Goal: Task Accomplishment & Management: Use online tool/utility

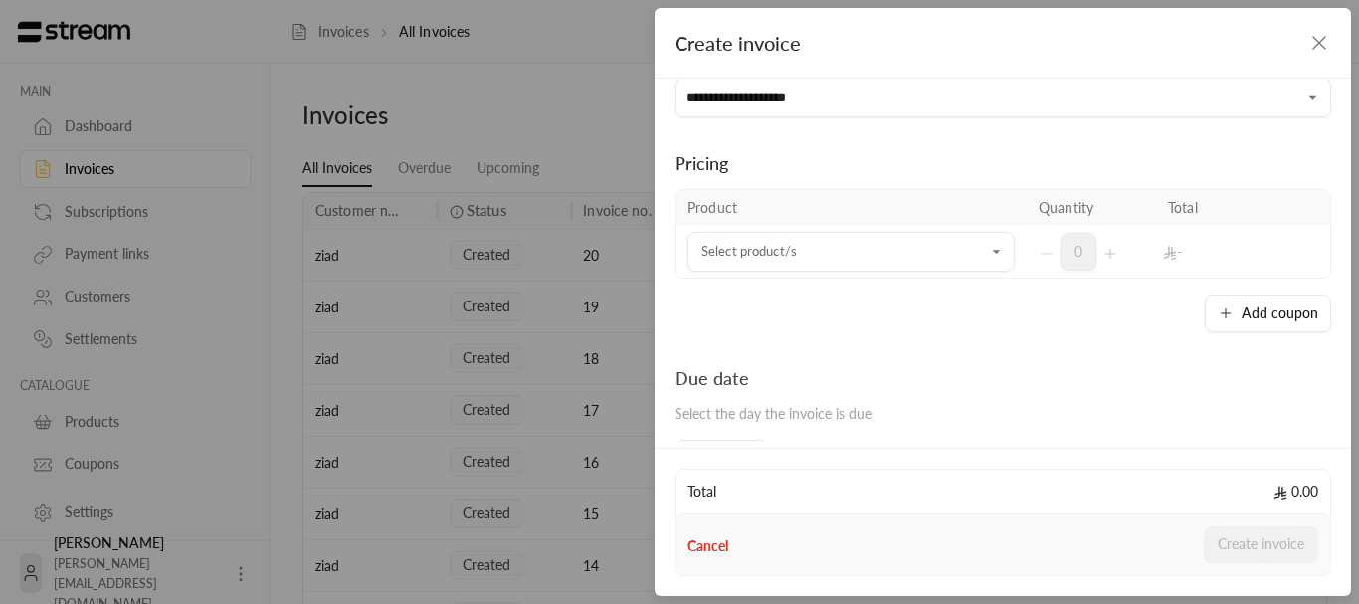
scroll to position [99, 0]
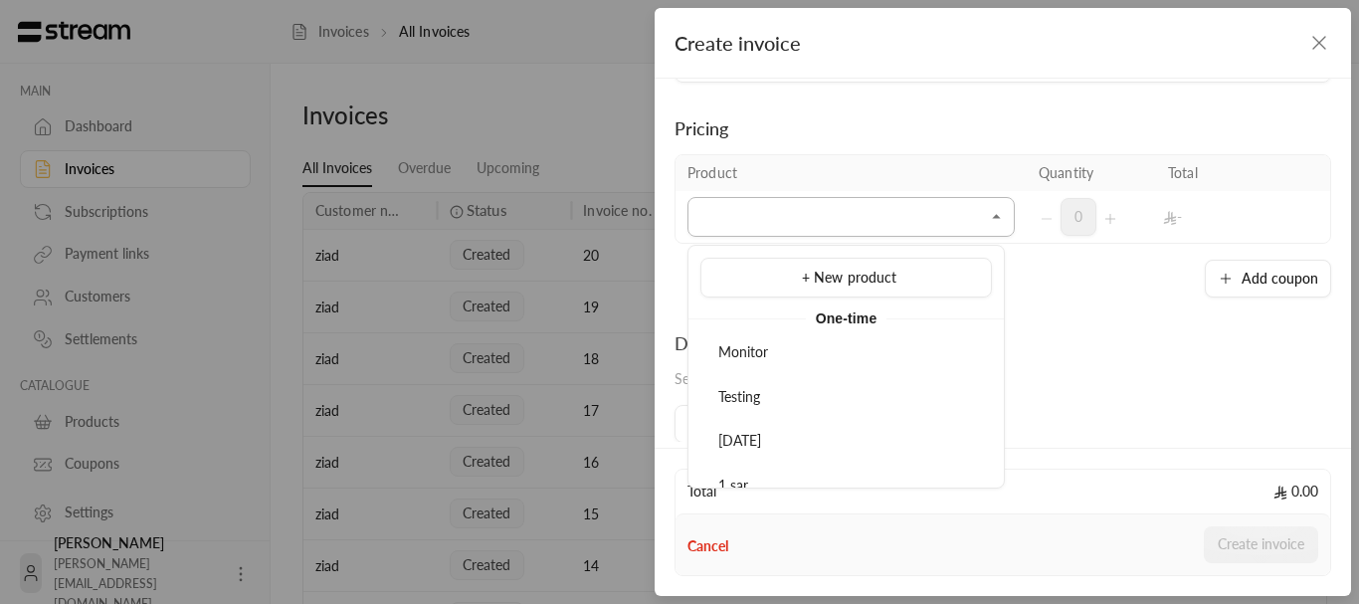
click at [812, 228] on input "Select customer" at bounding box center [850, 217] width 327 height 35
type input "*"
click at [750, 359] on span "test_playwright" at bounding box center [765, 351] width 95 height 17
type input "*****"
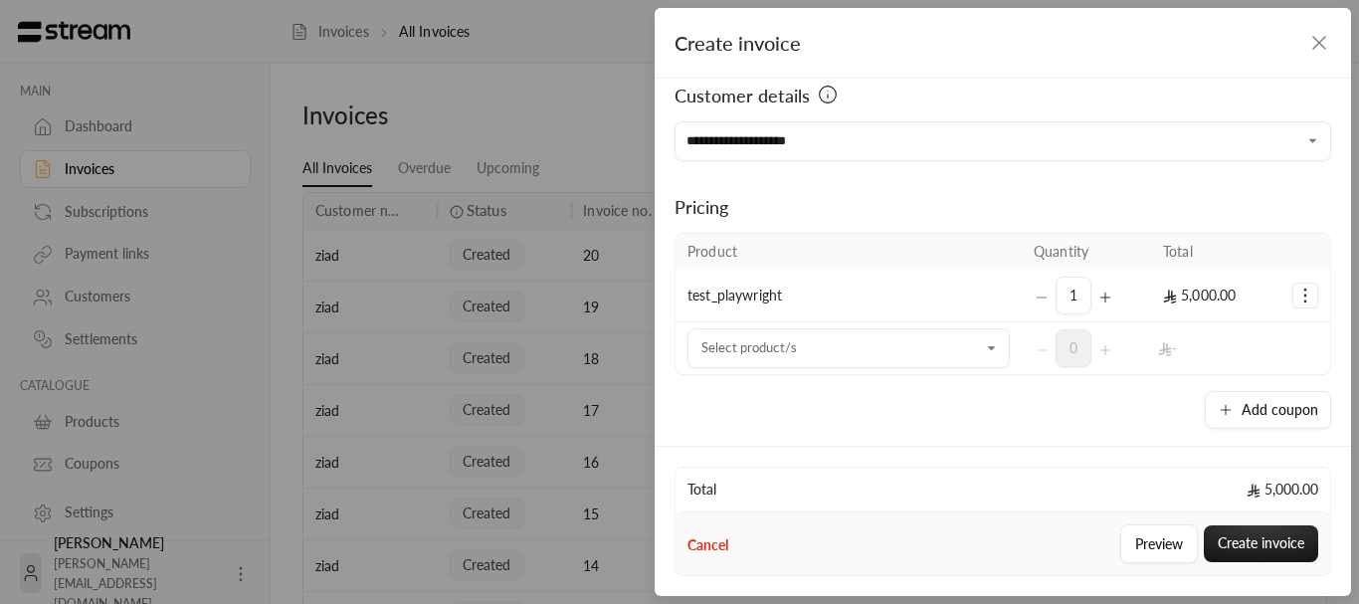
scroll to position [0, 0]
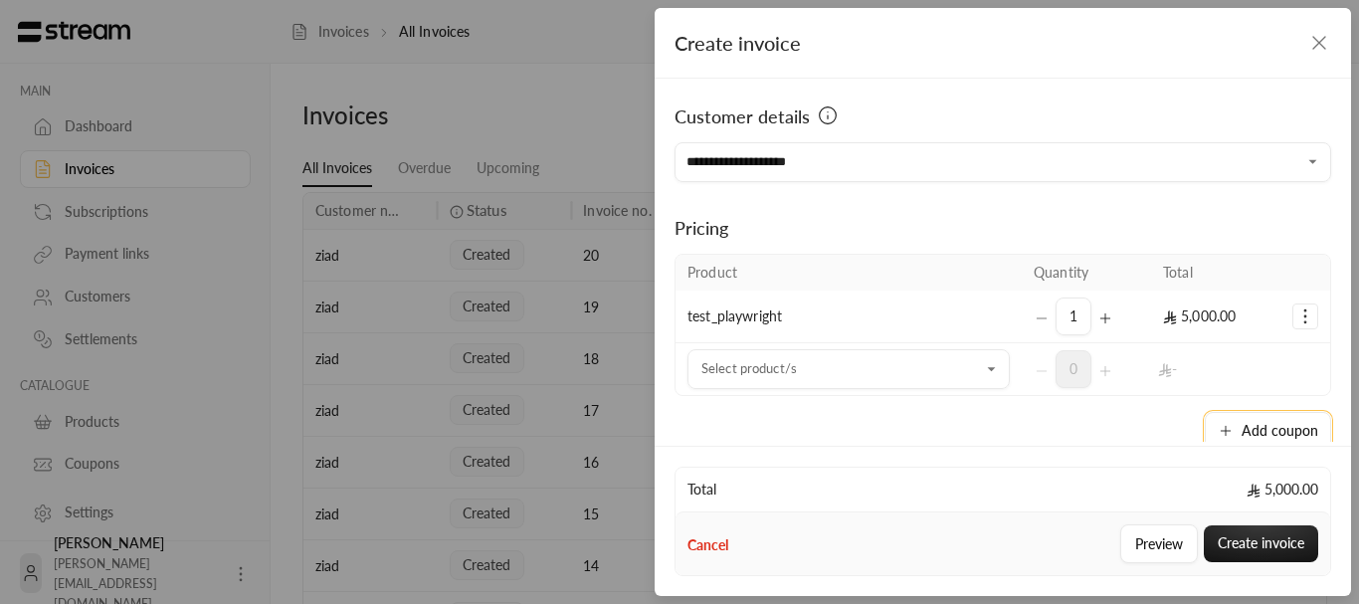
click at [1245, 435] on button "Add coupon" at bounding box center [1268, 431] width 126 height 38
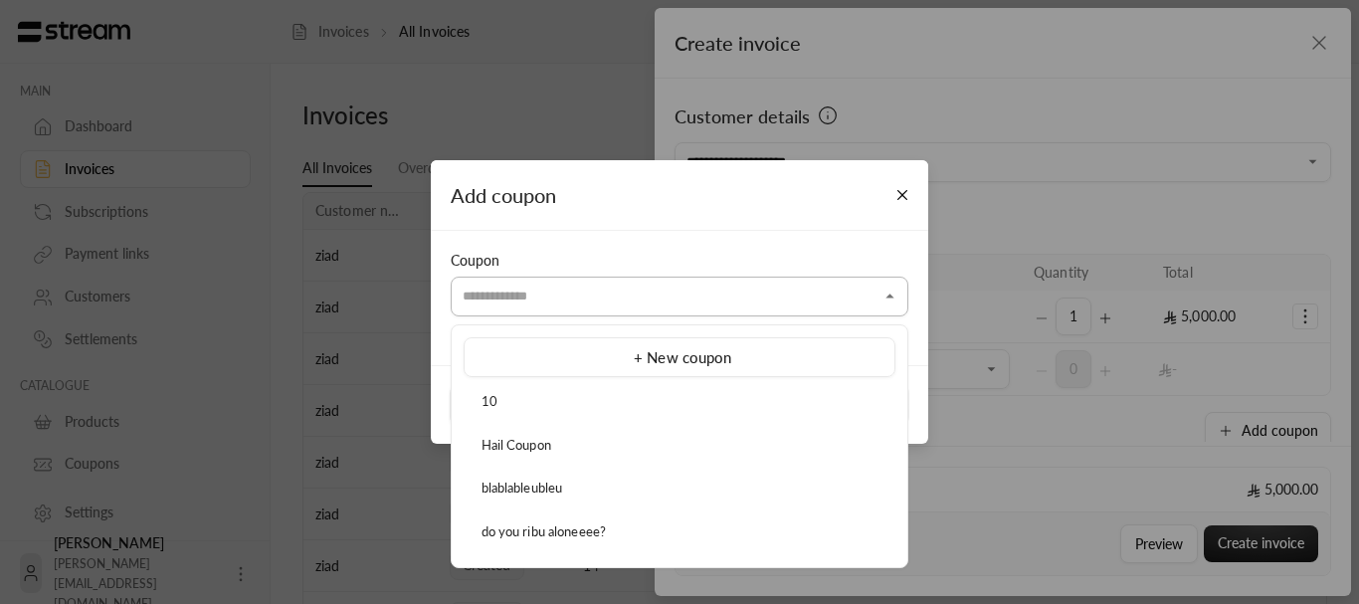
click at [524, 289] on input "Select customer" at bounding box center [680, 296] width 458 height 35
click at [513, 527] on span "do you ribu aloneeee?" at bounding box center [544, 531] width 125 height 16
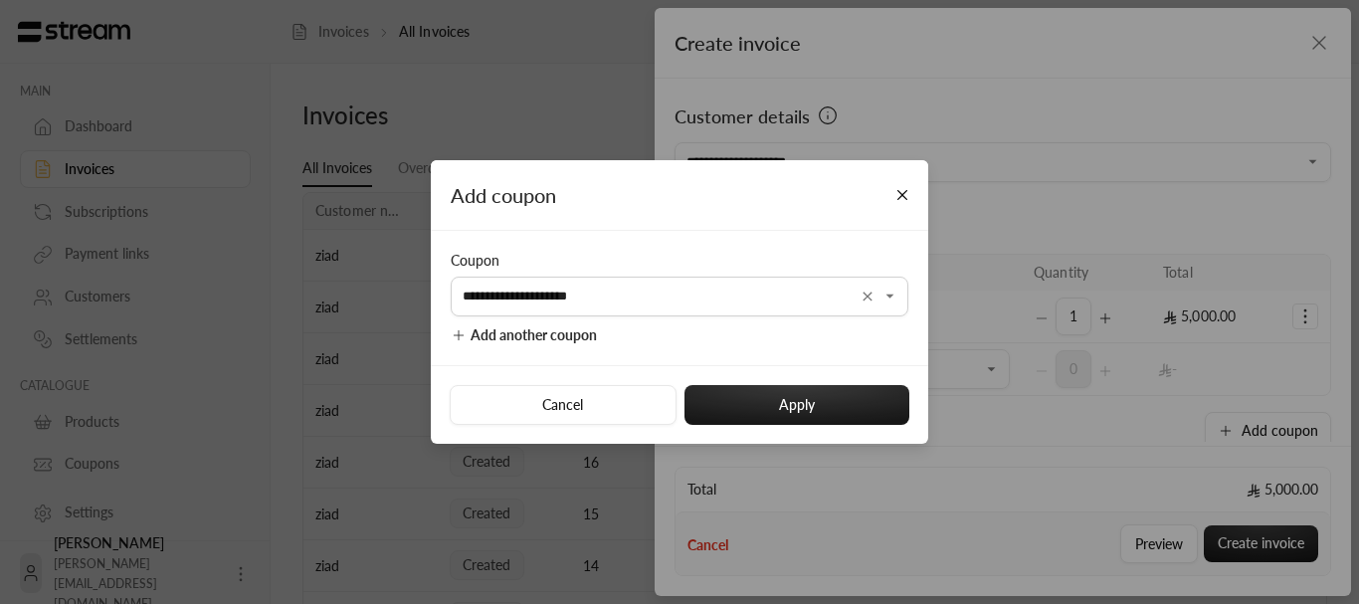
type input "**********"
click at [851, 424] on button "Apply" at bounding box center [796, 405] width 225 height 40
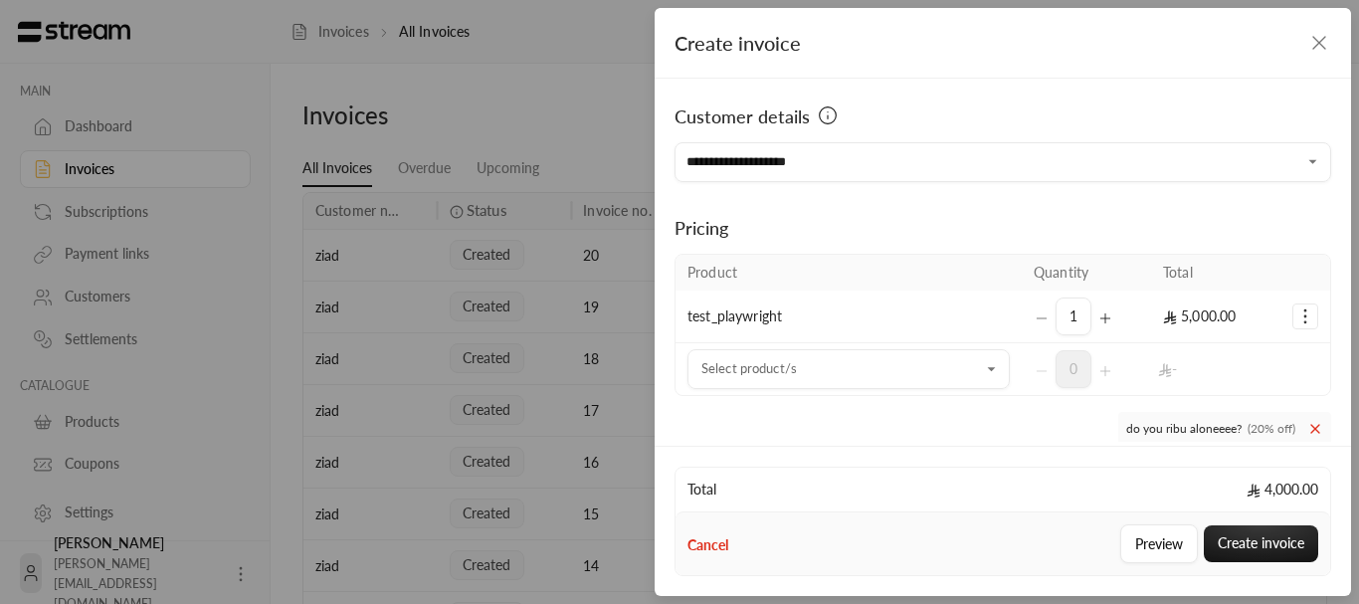
scroll to position [220, 0]
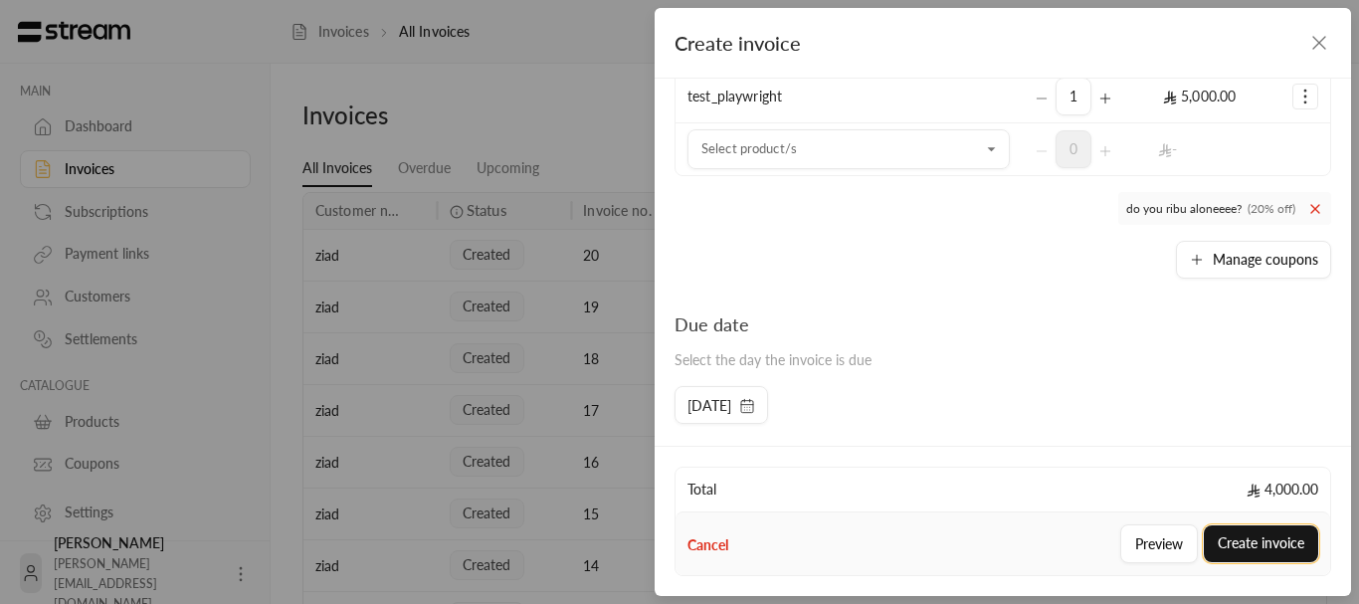
click at [1240, 550] on button "Create invoice" at bounding box center [1261, 543] width 114 height 37
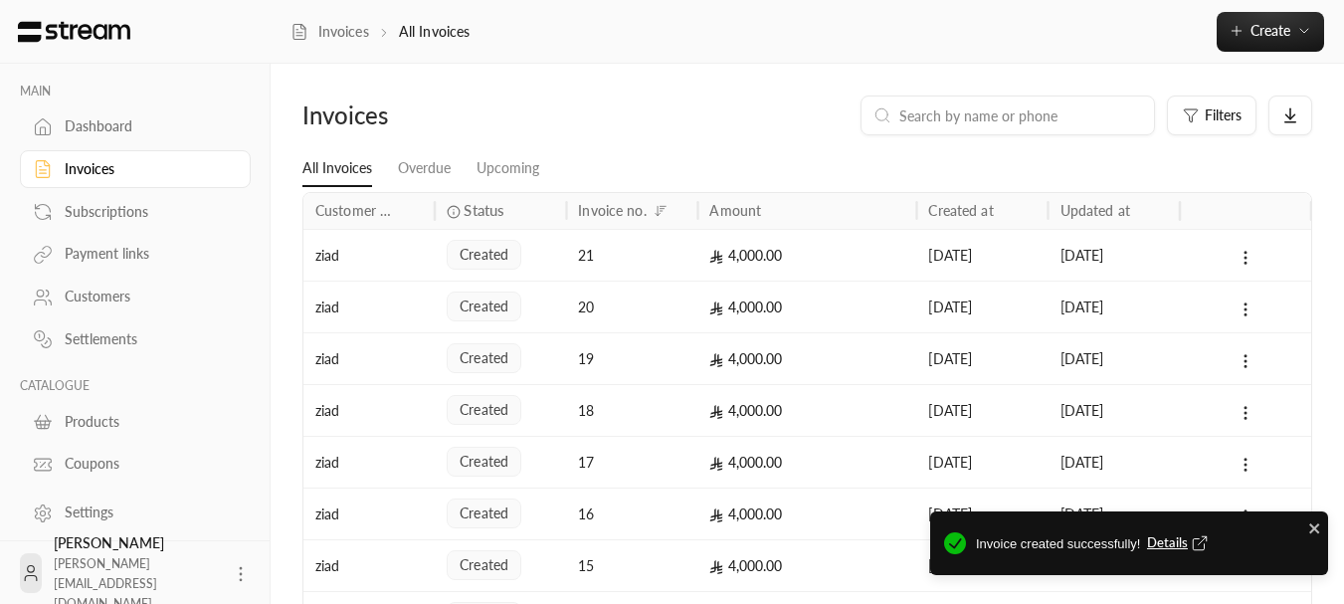
click at [1166, 546] on span "Details" at bounding box center [1180, 543] width 66 height 20
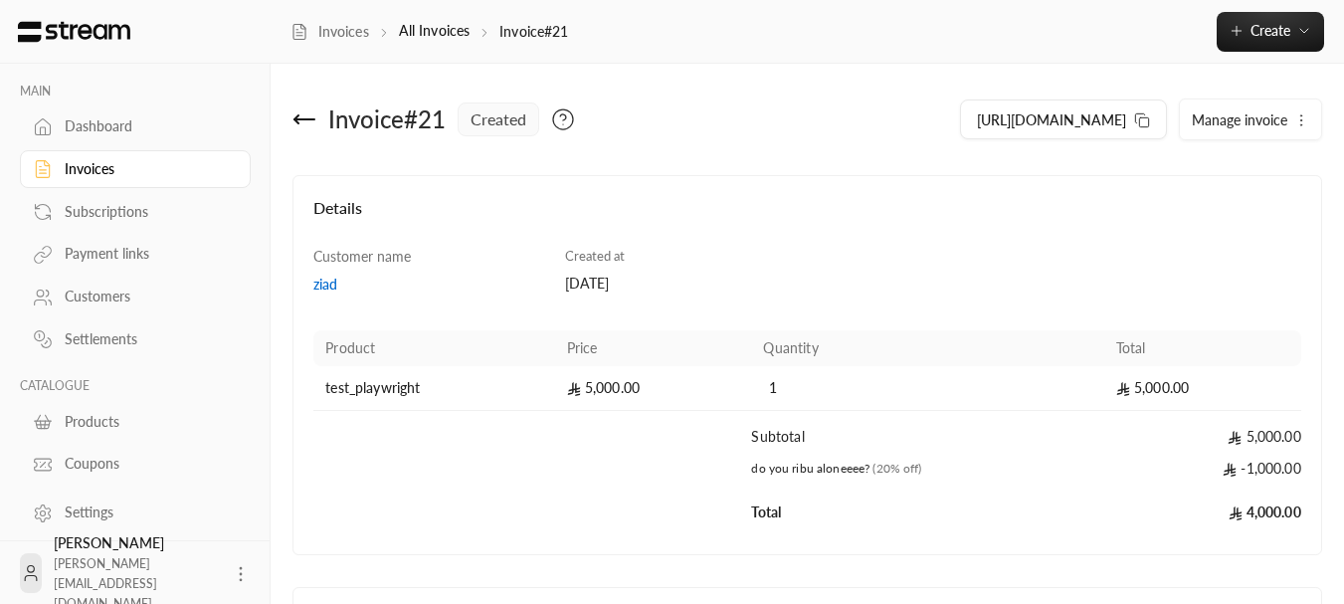
click at [1232, 132] on button "Manage invoice" at bounding box center [1250, 119] width 141 height 40
click at [1096, 183] on div "Details Customer name ziad Created at 06/10/2025 Product Price Quantity Total t…" at bounding box center [808, 365] width 1030 height 380
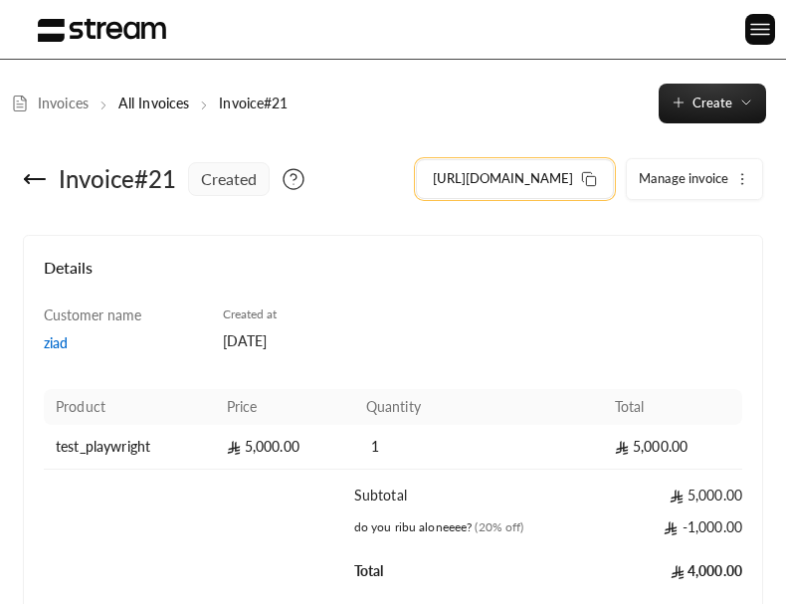
click at [573, 174] on span "https://streampay.sa/ss/gmRkS" at bounding box center [503, 179] width 140 height 20
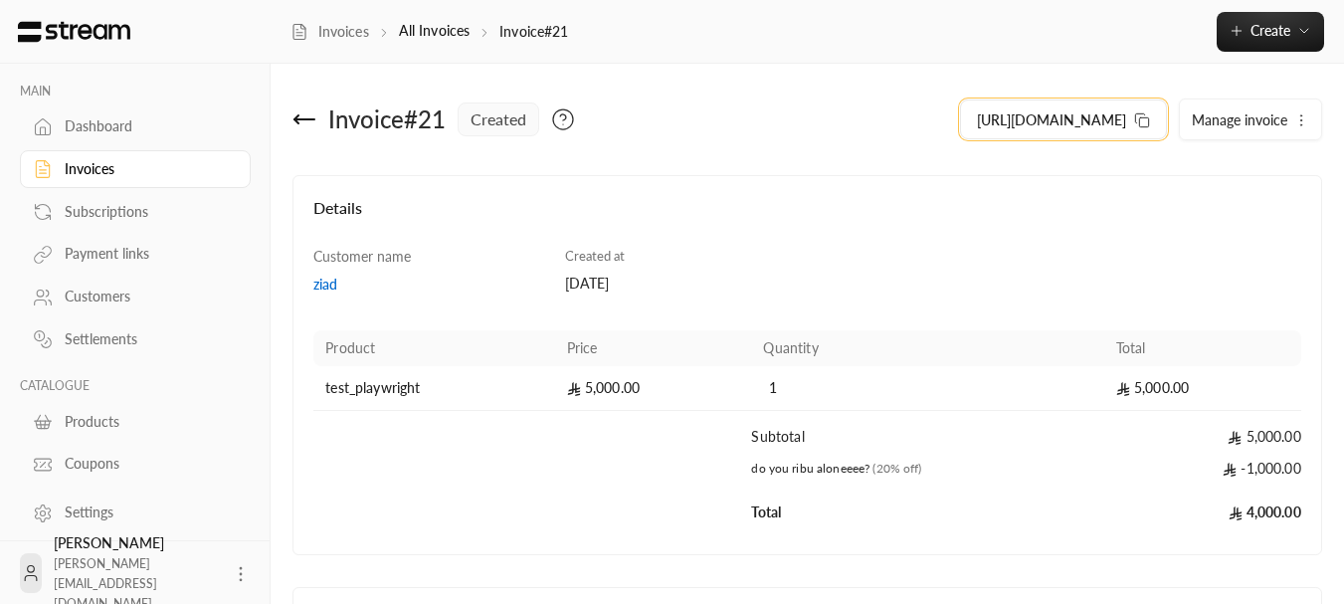
click at [1083, 118] on span "https://streampay.sa/ss/gmRkS" at bounding box center [1051, 119] width 149 height 21
click at [1264, 12] on div "Invoices All Invoices Invoice#21 Create Instant Easily create a one-time invoic…" at bounding box center [808, 32] width 1074 height 64
click at [1263, 19] on button "Create" at bounding box center [1270, 32] width 107 height 40
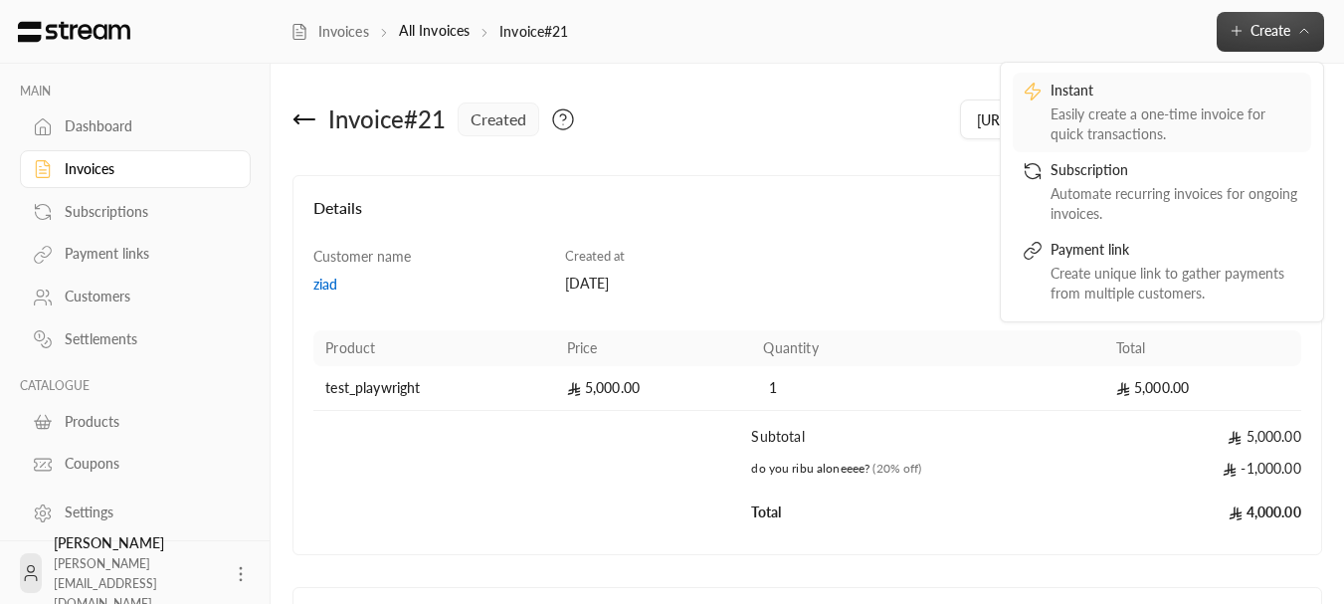
click at [1142, 97] on div "Instant" at bounding box center [1176, 93] width 251 height 24
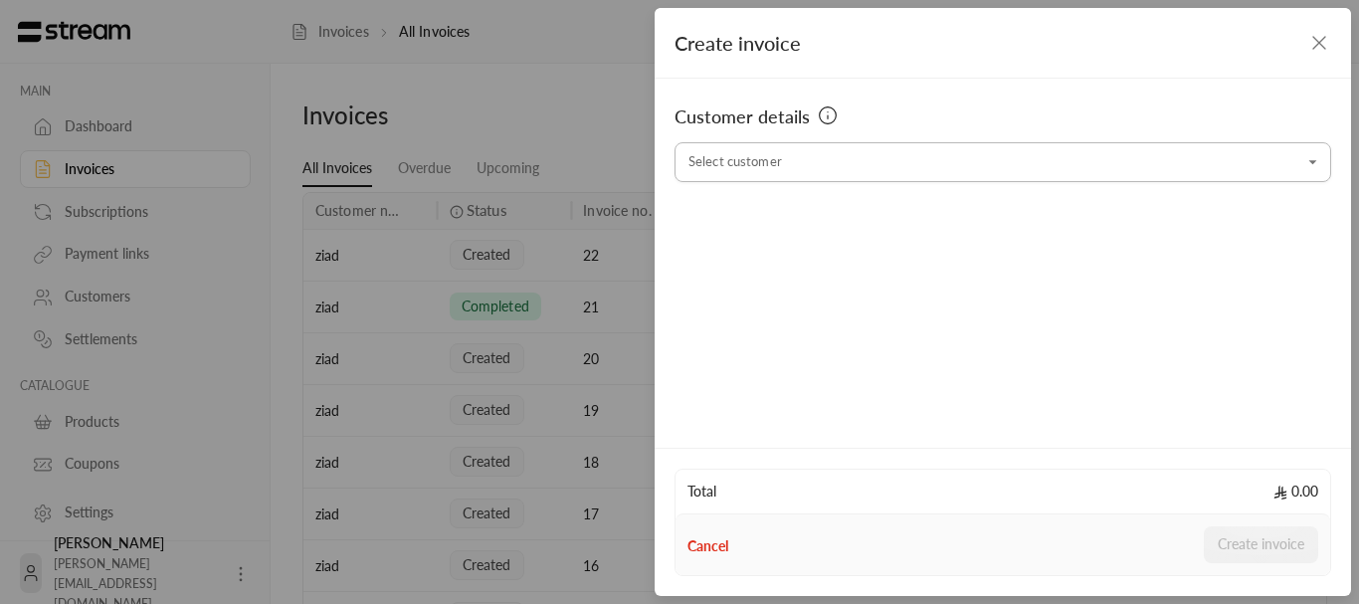
click at [900, 170] on input "Select customer" at bounding box center [1003, 162] width 657 height 35
click at [775, 269] on span "+966569088179" at bounding box center [803, 268] width 137 height 16
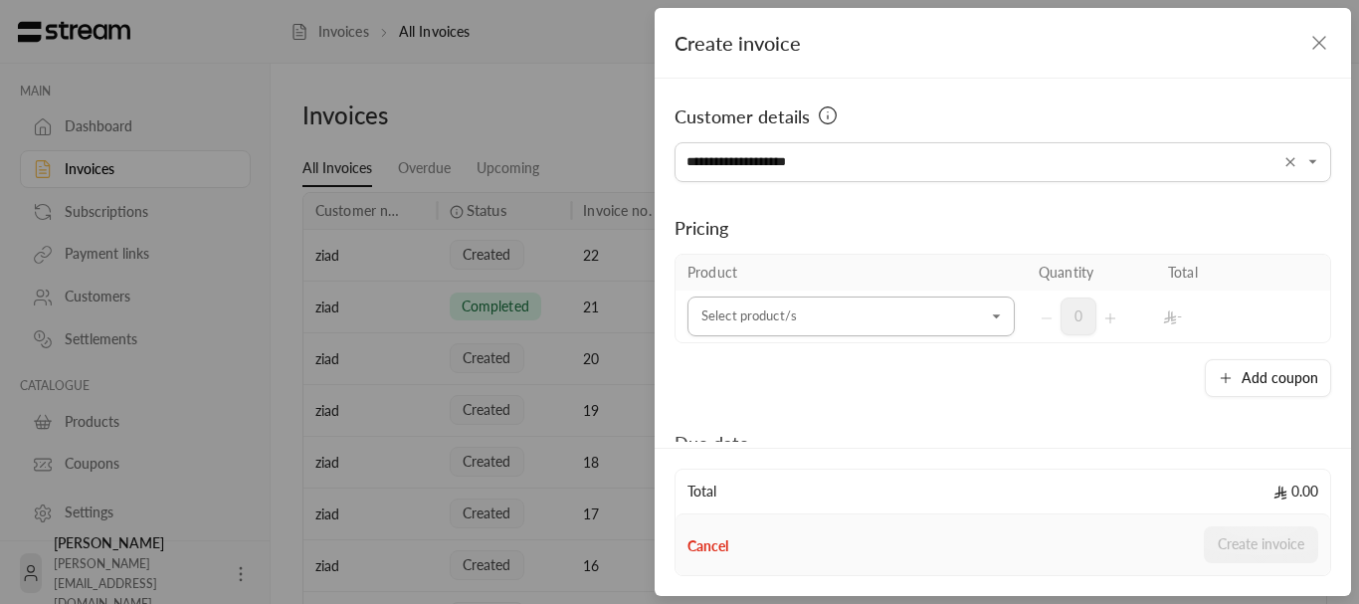
type input "**********"
click at [778, 307] on input "Select customer" at bounding box center [850, 316] width 327 height 35
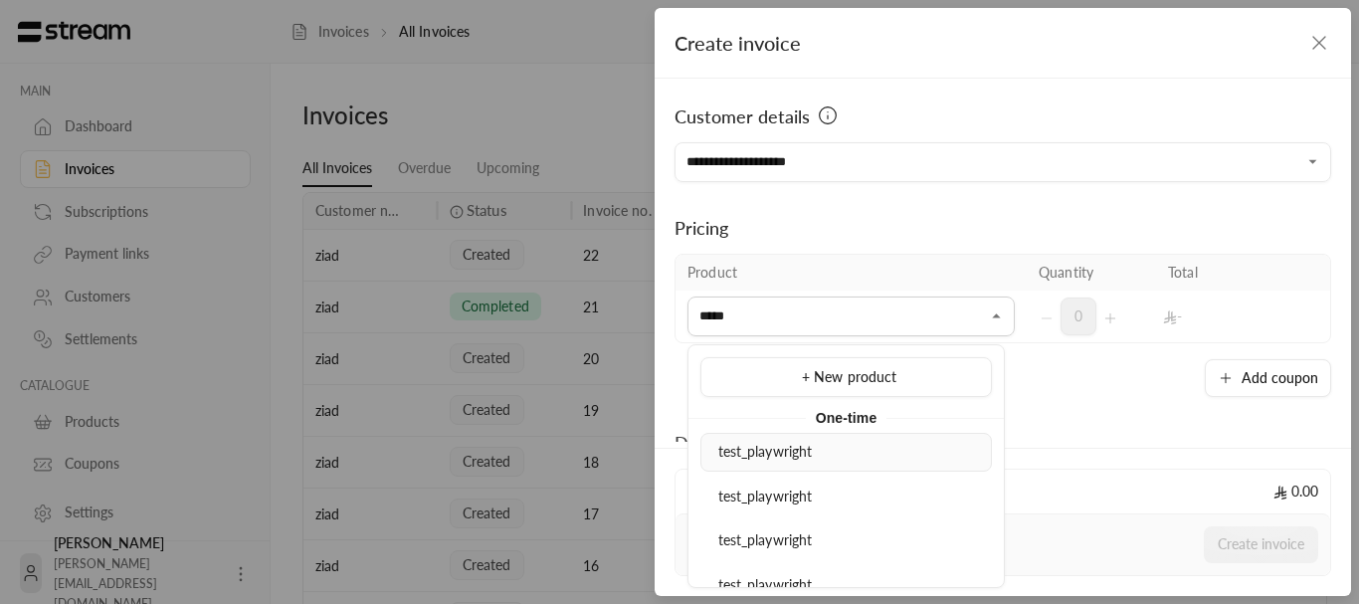
click at [780, 452] on span "test_playwright" at bounding box center [765, 451] width 95 height 17
type input "*****"
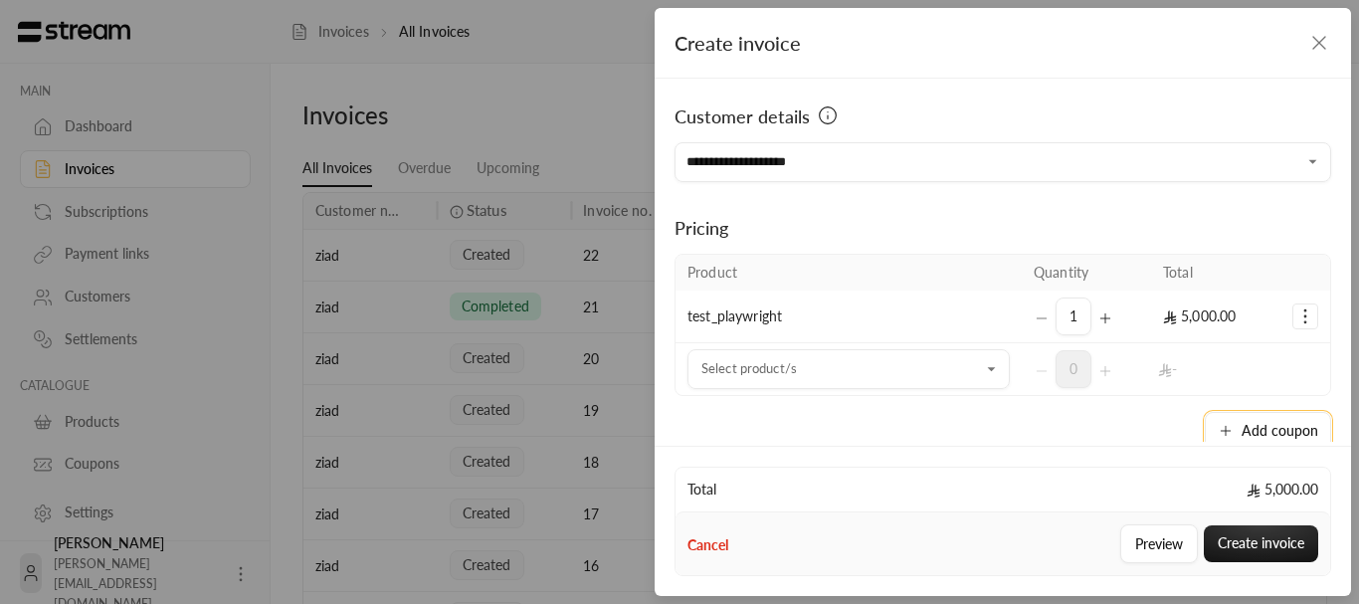
click at [1226, 423] on icon "button" at bounding box center [1226, 431] width 16 height 16
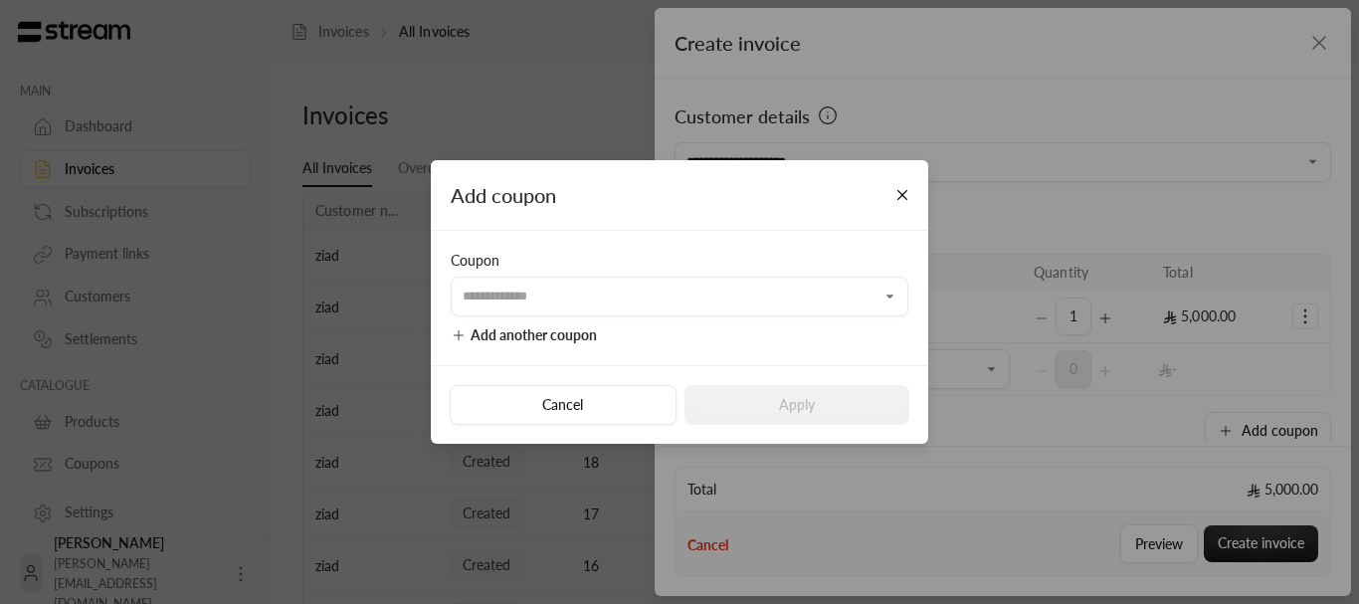
click at [607, 319] on div "Coupon ​ Add another coupon" at bounding box center [679, 298] width 497 height 134
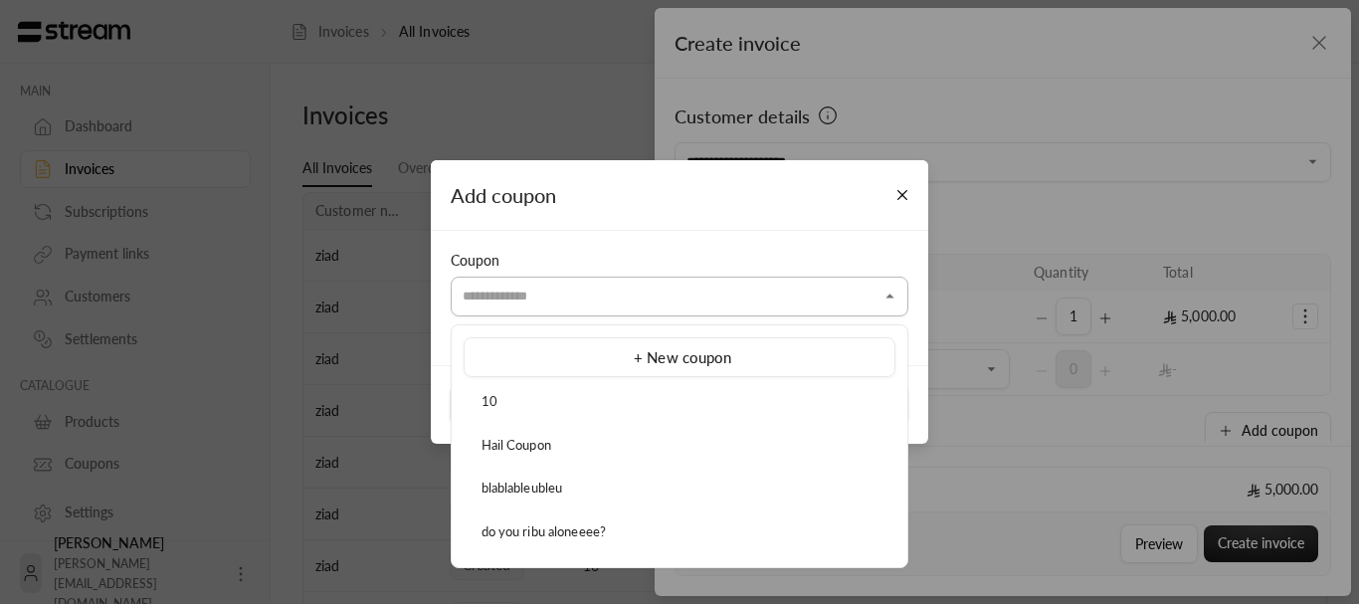
click at [600, 306] on input "Select customer" at bounding box center [680, 296] width 458 height 35
click at [540, 526] on span "do you ribu aloneeee?" at bounding box center [544, 531] width 125 height 16
type input "**********"
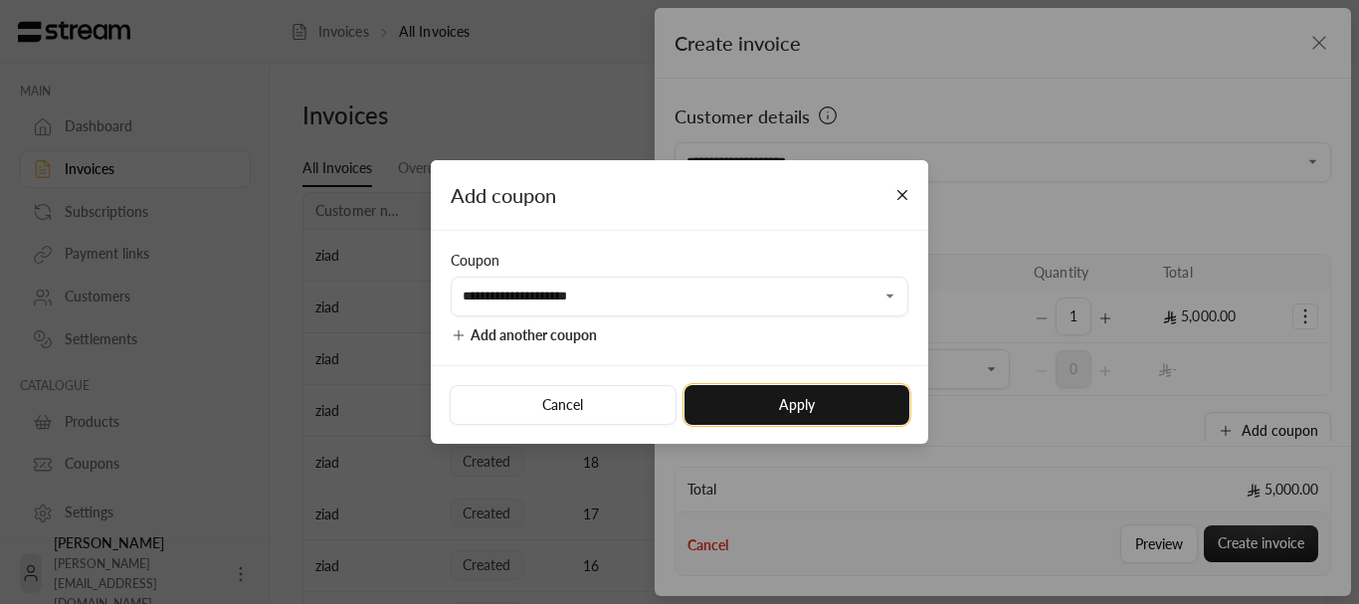
click at [784, 413] on button "Apply" at bounding box center [796, 405] width 225 height 40
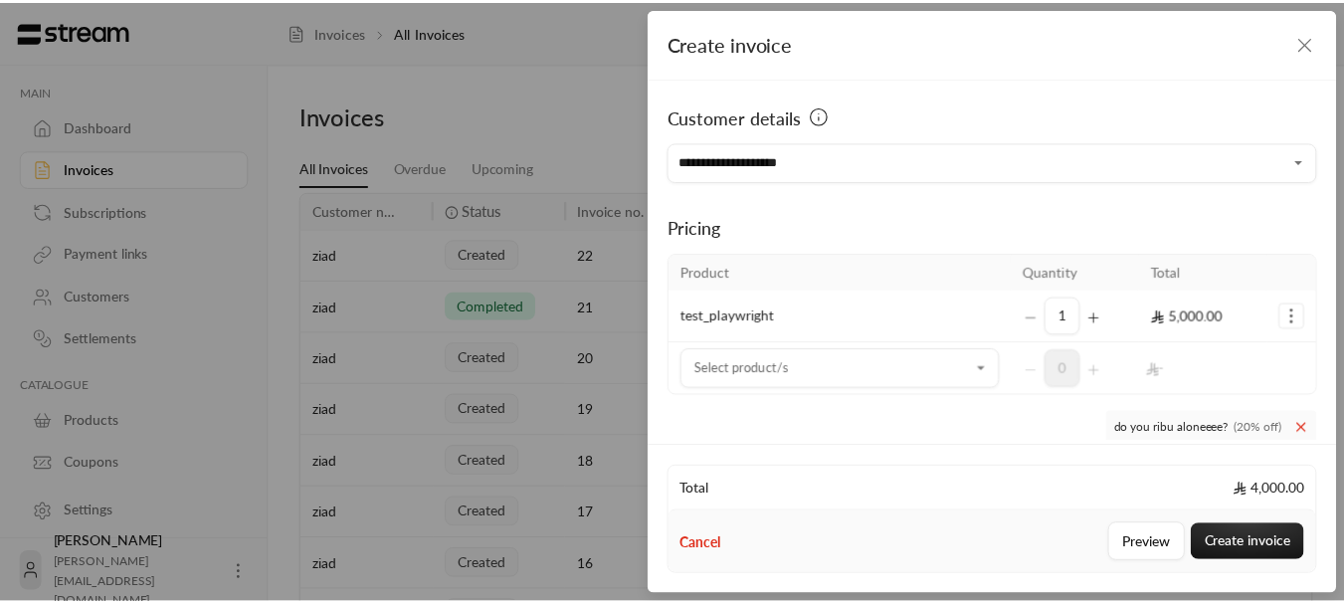
scroll to position [220, 0]
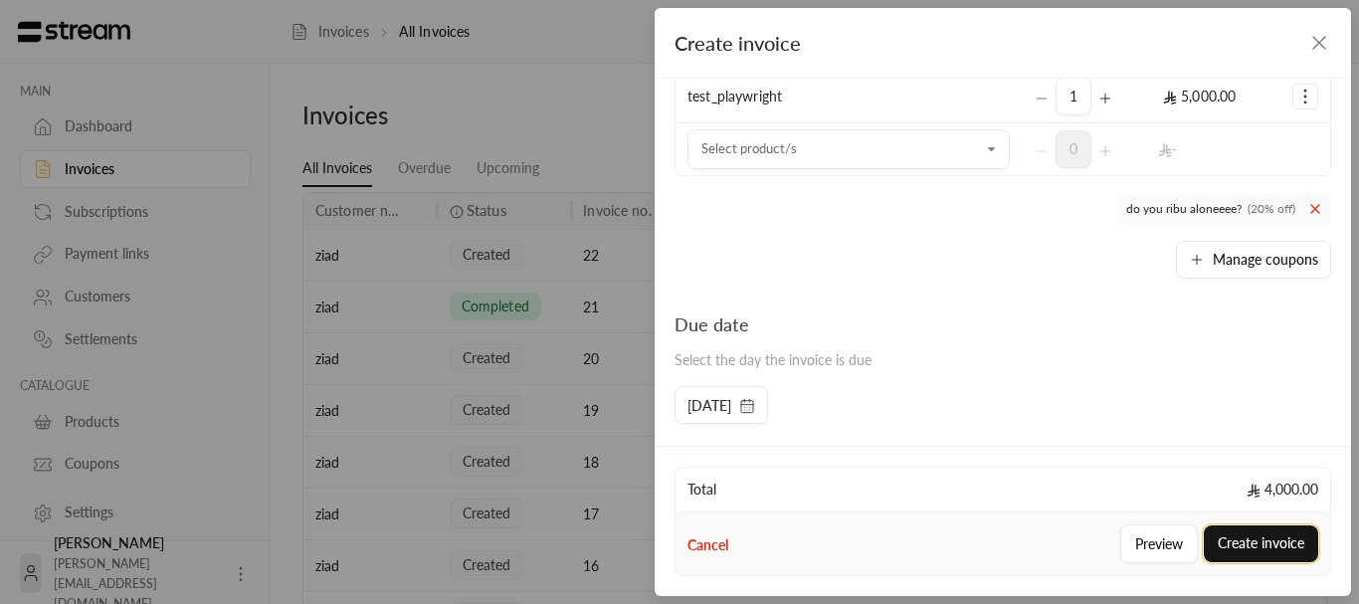
click at [1257, 528] on button "Create invoice" at bounding box center [1261, 543] width 114 height 37
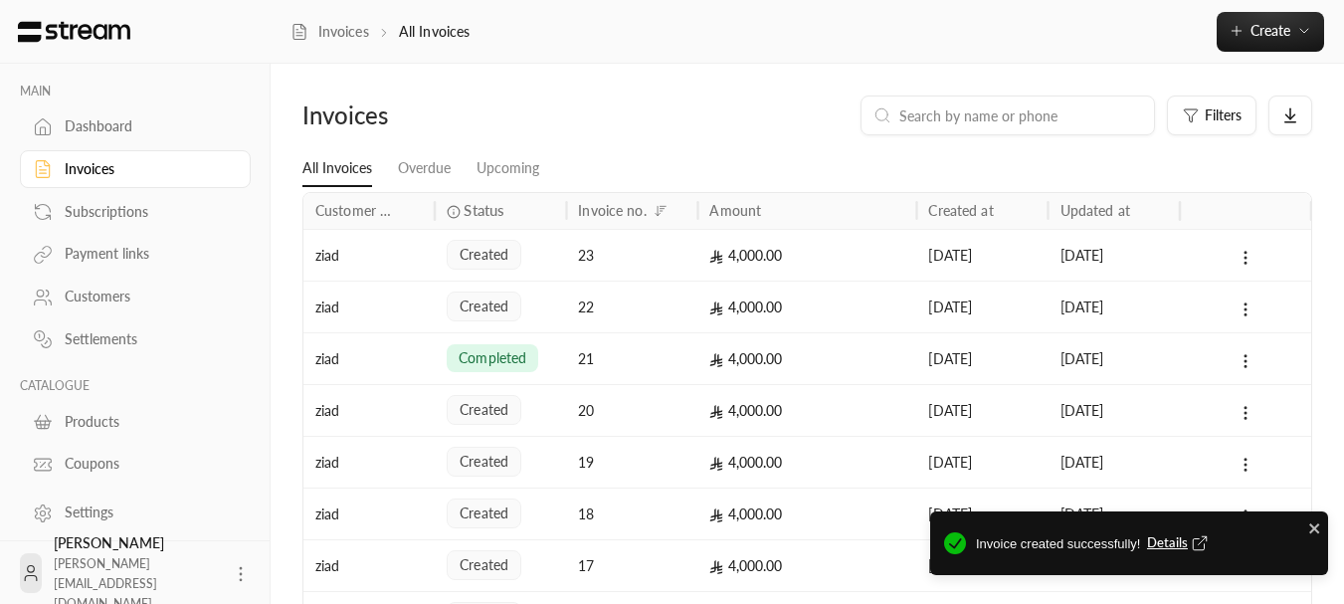
click at [1170, 541] on span "Details" at bounding box center [1180, 543] width 66 height 20
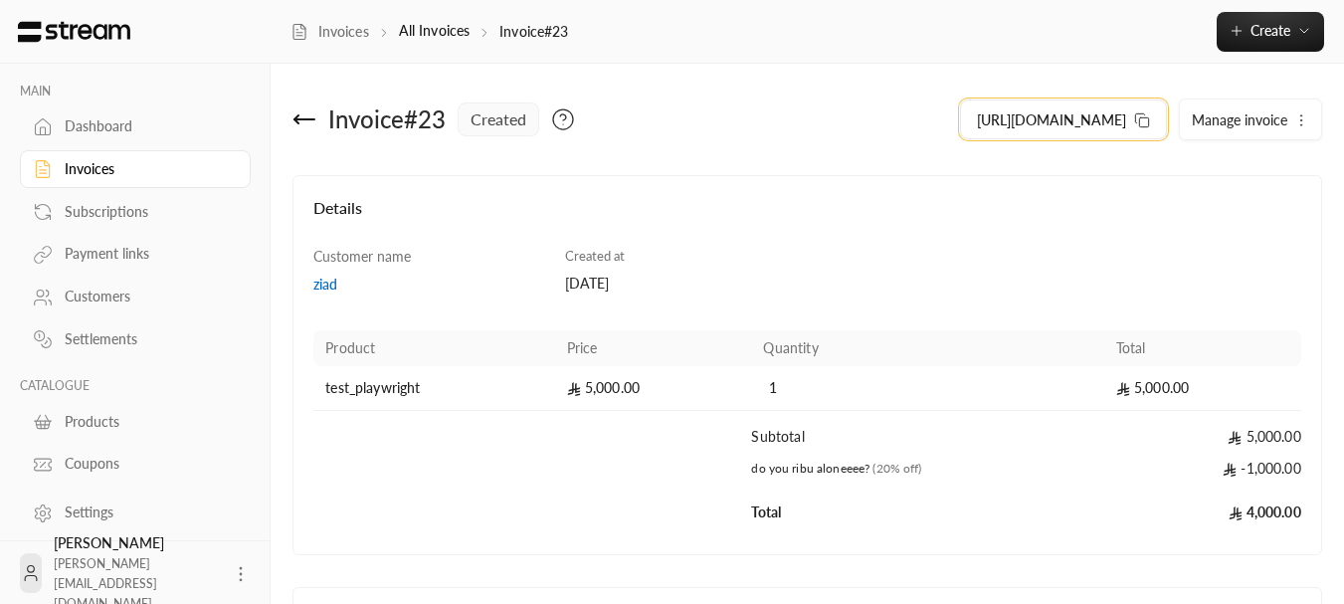
click at [1152, 121] on button "https://streampay.sa/ss/b1d7K" at bounding box center [1063, 119] width 207 height 40
